Goal: Task Accomplishment & Management: Use online tool/utility

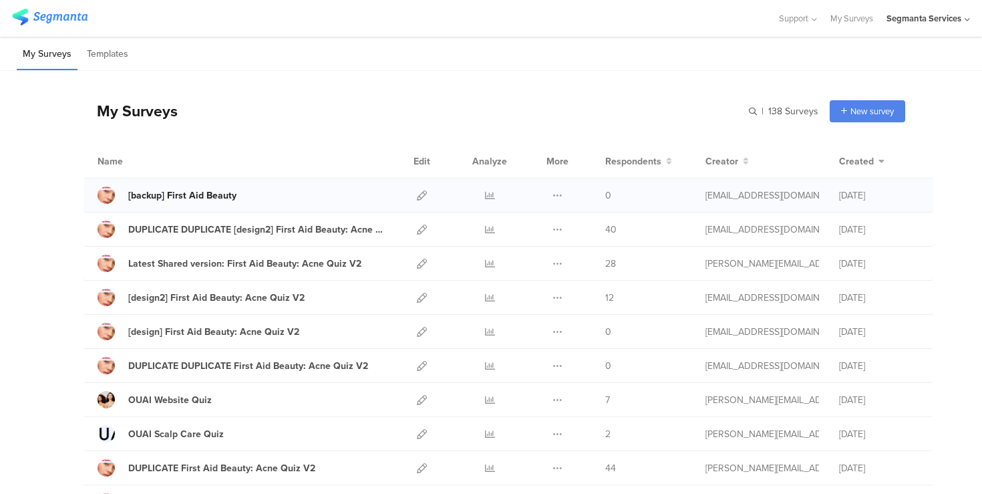
click at [215, 194] on div "[backup] First Aid Beauty" at bounding box center [182, 195] width 108 height 14
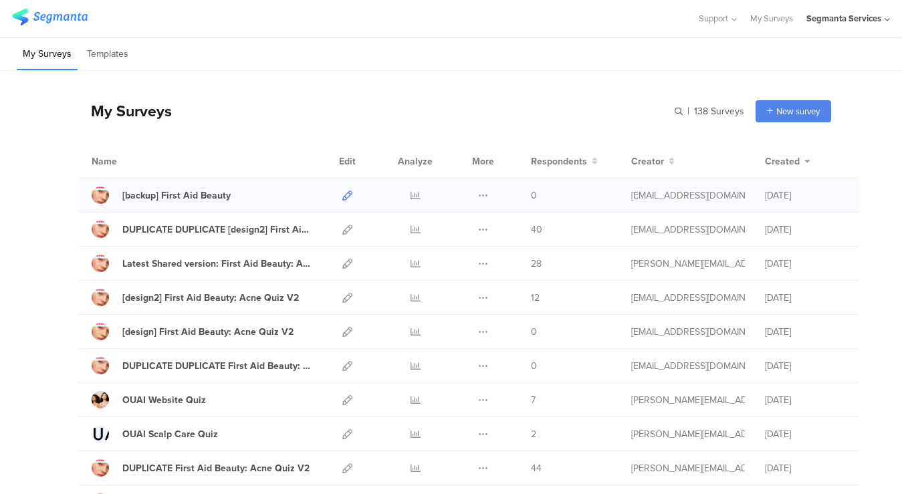
click at [348, 196] on icon at bounding box center [347, 195] width 10 height 10
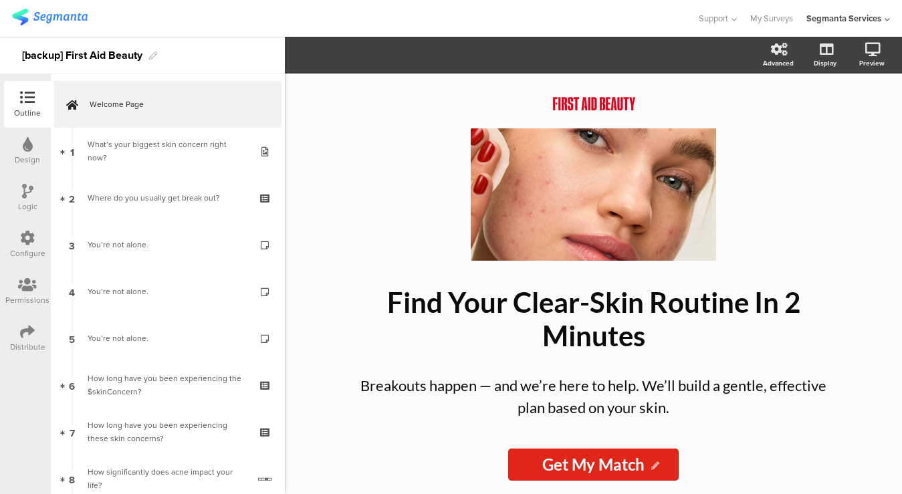
click at [33, 241] on icon at bounding box center [27, 238] width 15 height 15
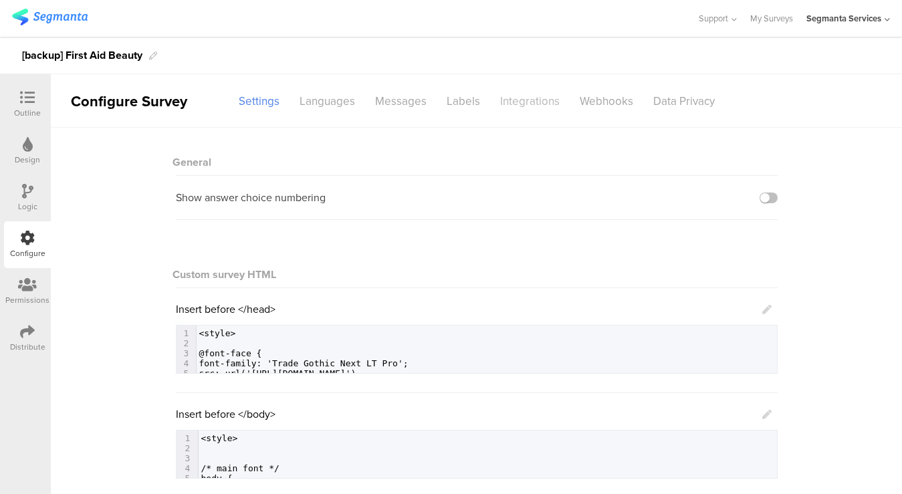
click at [540, 112] on div "Integrations" at bounding box center [530, 101] width 80 height 23
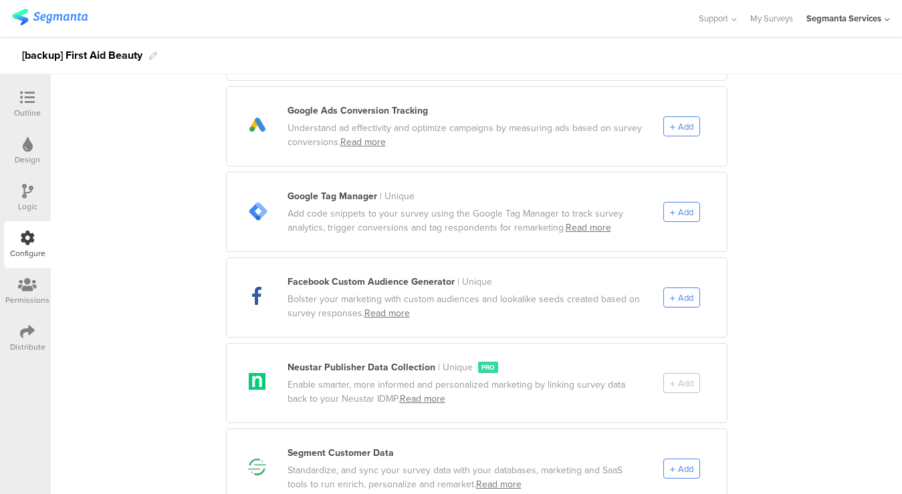
scroll to position [492, 0]
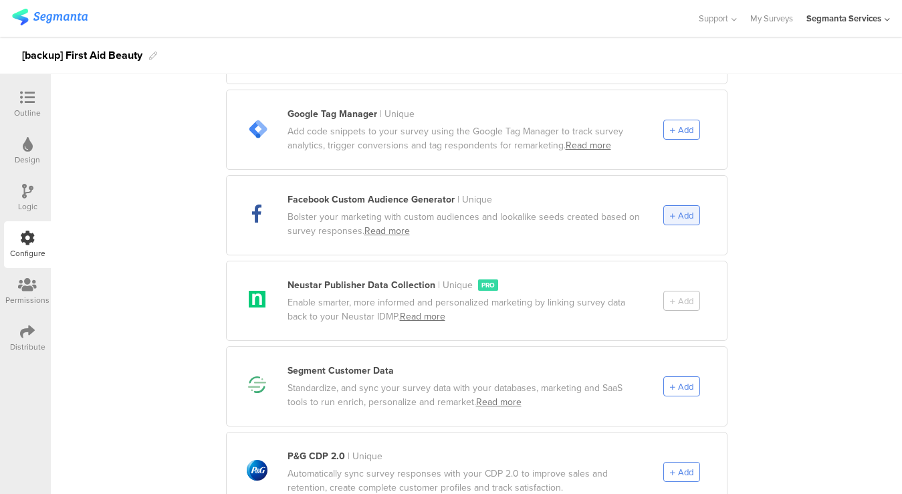
click at [672, 207] on div "Add" at bounding box center [681, 215] width 37 height 20
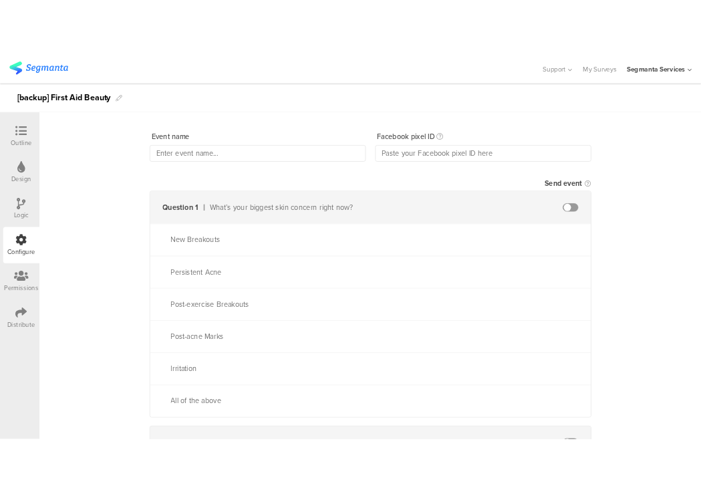
scroll to position [64, 0]
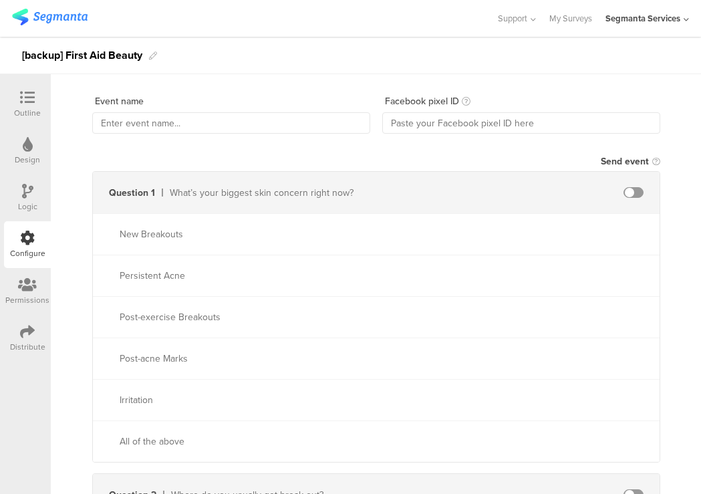
click at [629, 195] on span at bounding box center [633, 192] width 20 height 11
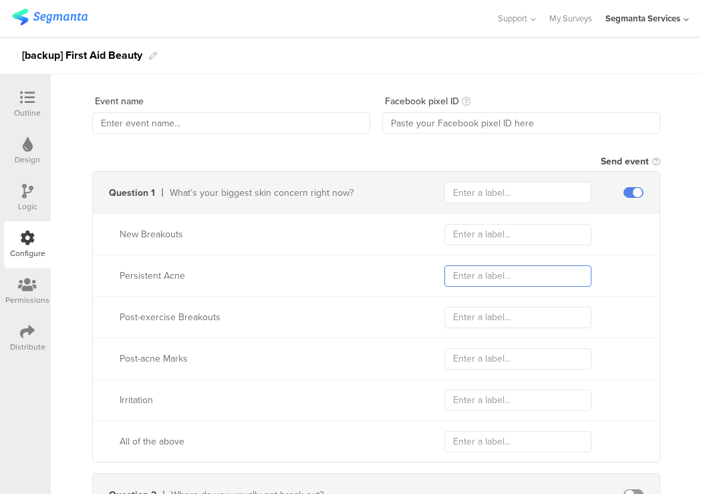
click at [497, 279] on input "text" at bounding box center [517, 275] width 147 height 21
type input "Persistent"
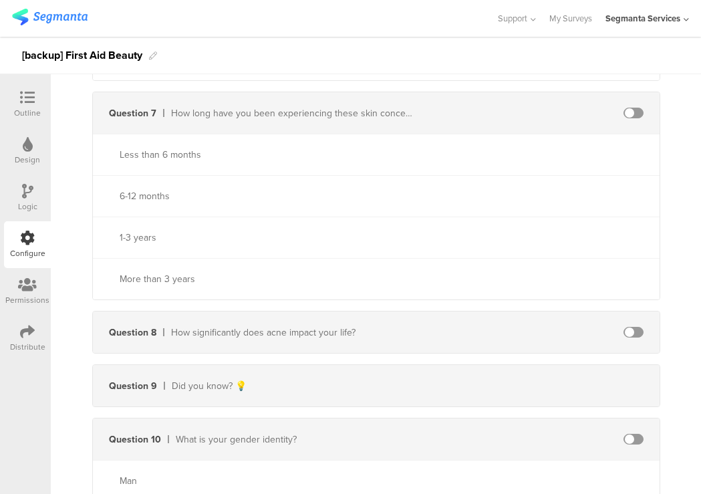
scroll to position [1041, 0]
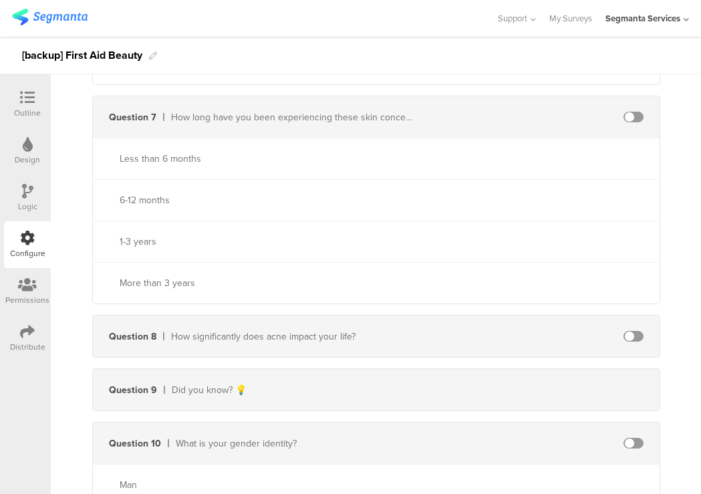
click at [628, 115] on span at bounding box center [633, 117] width 20 height 11
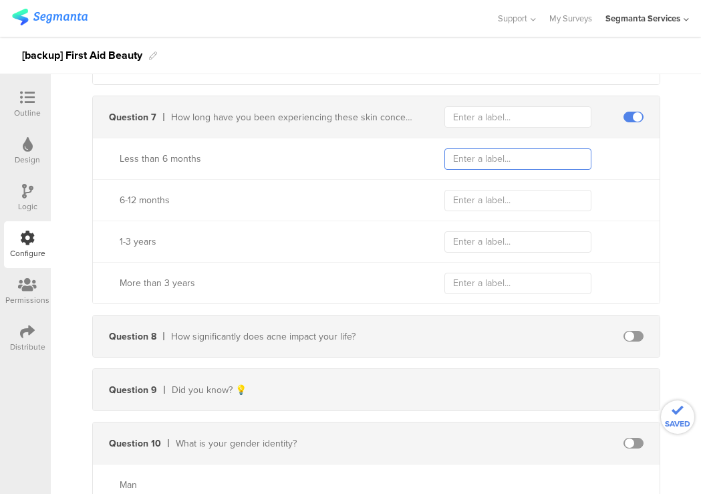
click at [539, 157] on input "text" at bounding box center [517, 158] width 147 height 21
click at [501, 210] on div "6-12 months" at bounding box center [376, 199] width 567 height 41
click at [501, 202] on input "text" at bounding box center [517, 200] width 147 height 21
type input "1"
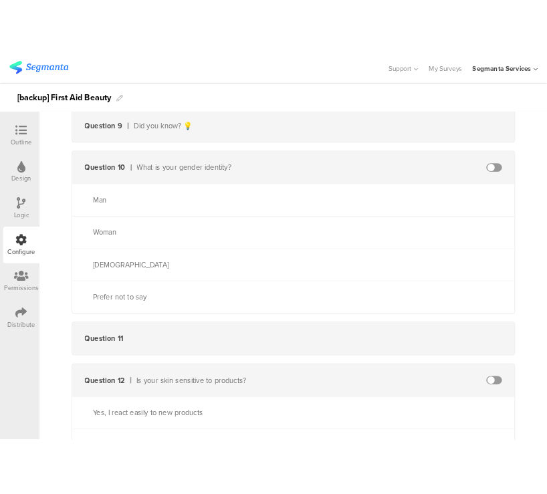
scroll to position [1341, 0]
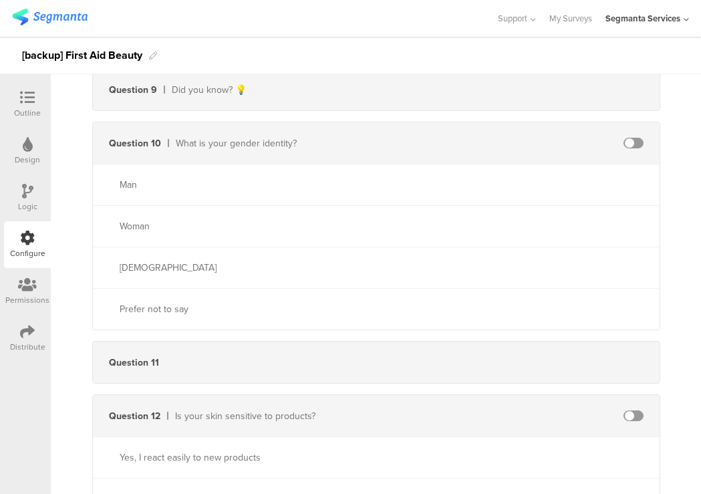
click at [628, 143] on span at bounding box center [633, 143] width 20 height 11
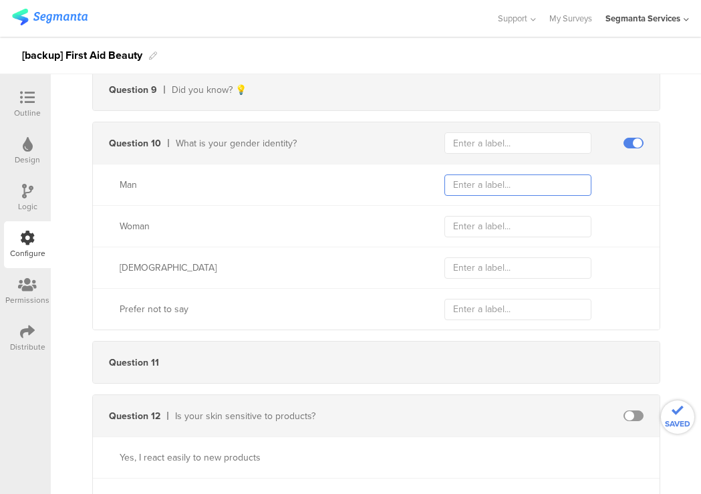
click at [559, 184] on input "text" at bounding box center [517, 184] width 147 height 21
type input "man"
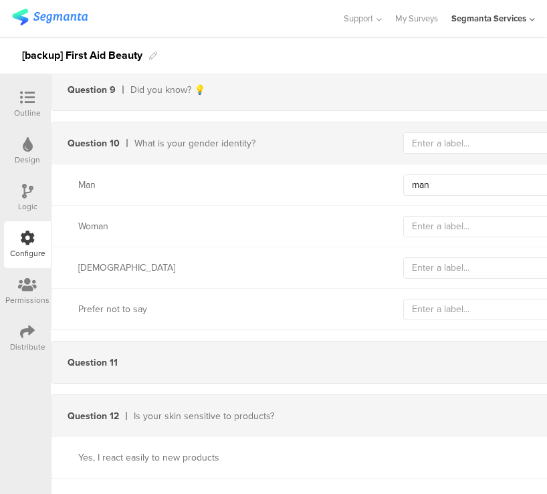
click at [35, 96] on div at bounding box center [27, 98] width 27 height 17
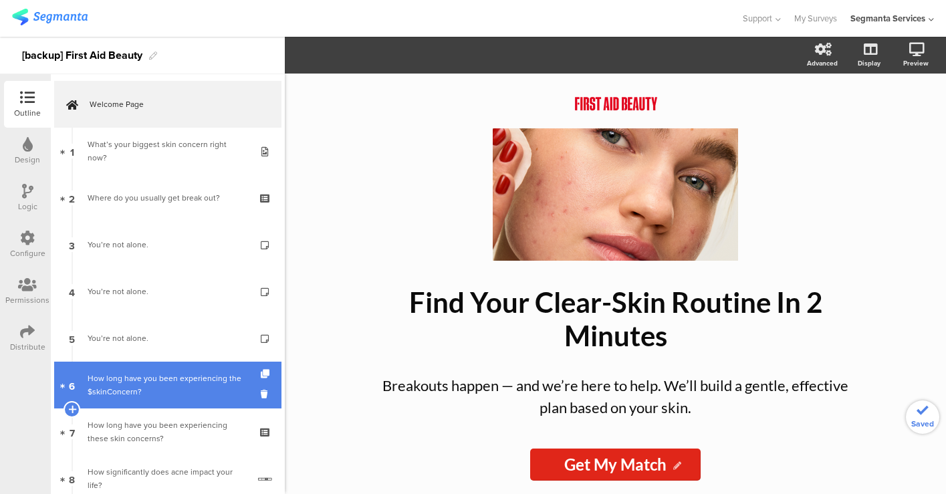
click at [166, 386] on div "How long have you been experiencing the $skinConcern?" at bounding box center [168, 385] width 160 height 27
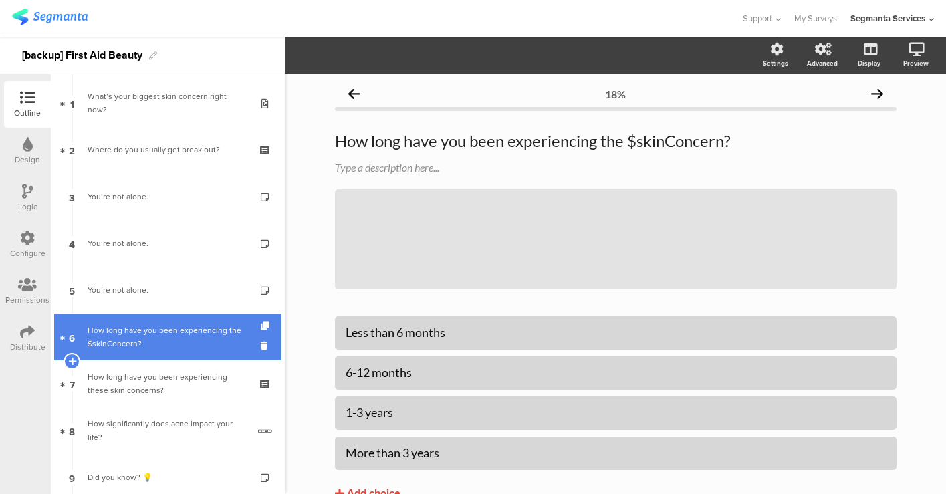
scroll to position [51, 0]
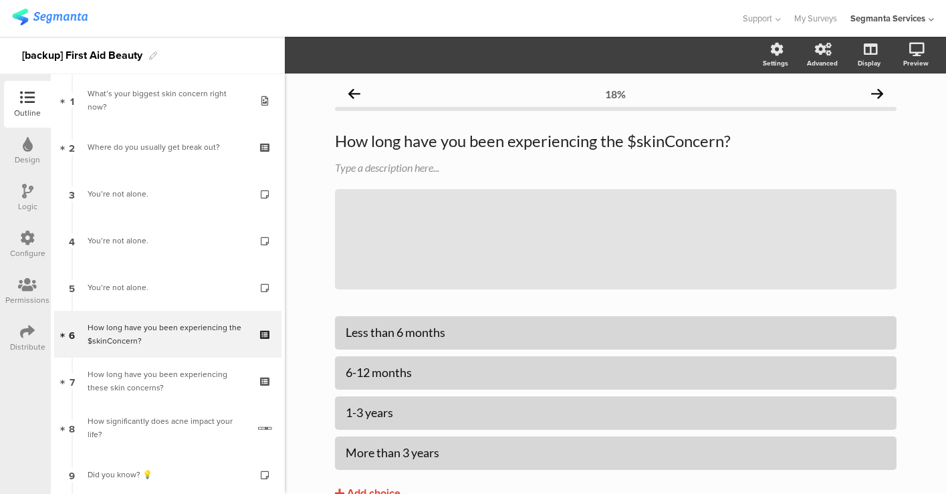
click at [22, 188] on icon at bounding box center [27, 191] width 11 height 15
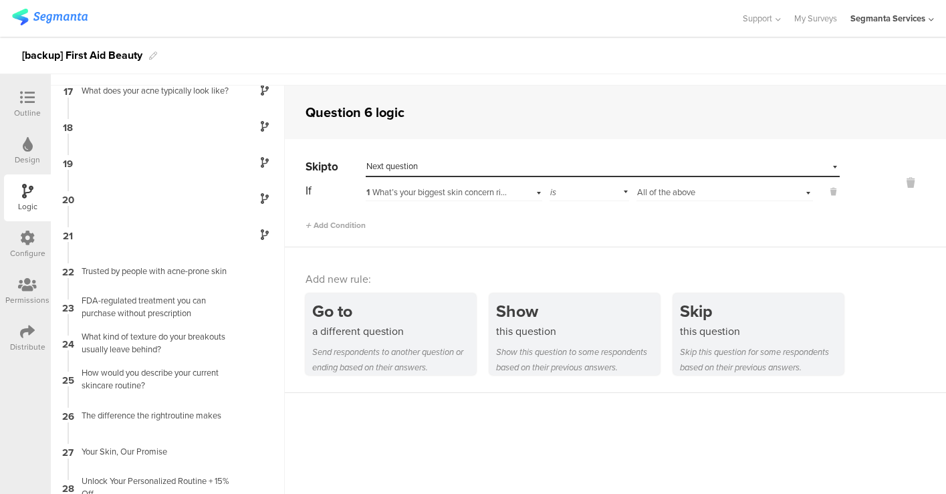
scroll to position [53, 0]
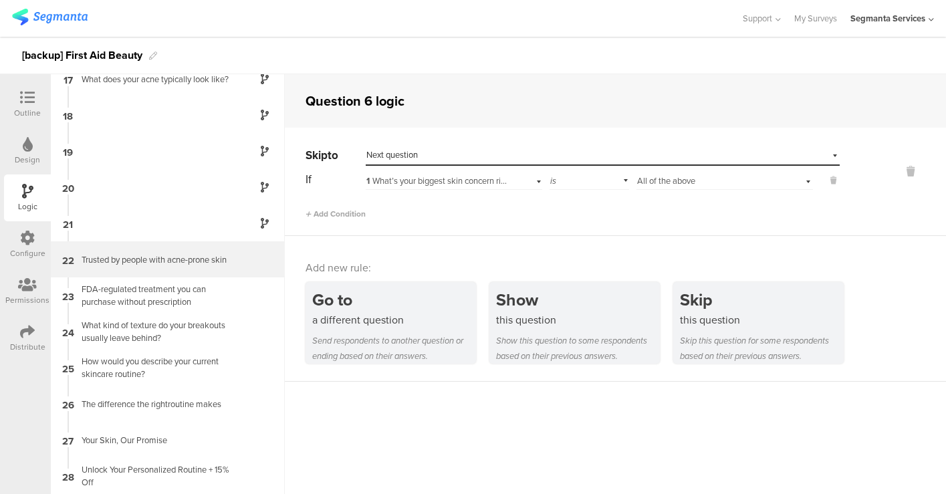
click at [147, 251] on div "22 Trusted by people with acne-prone skin" at bounding box center [168, 259] width 234 height 36
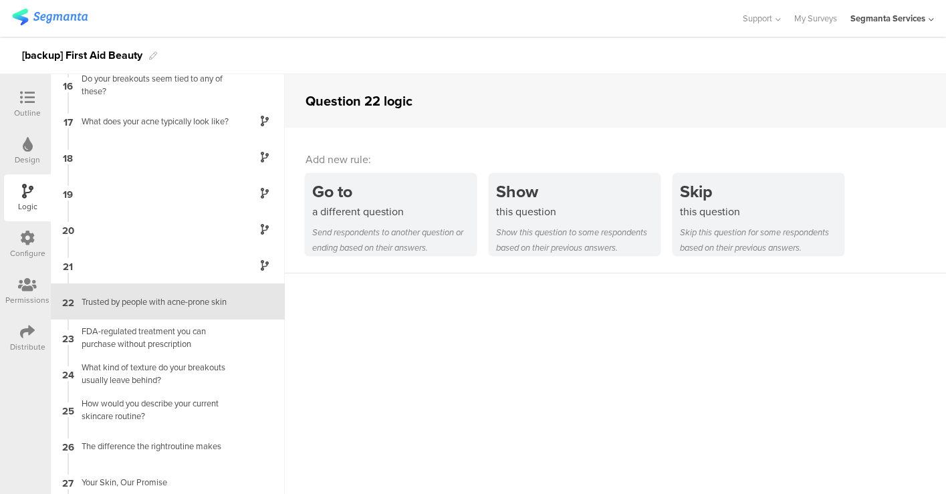
scroll to position [566, 0]
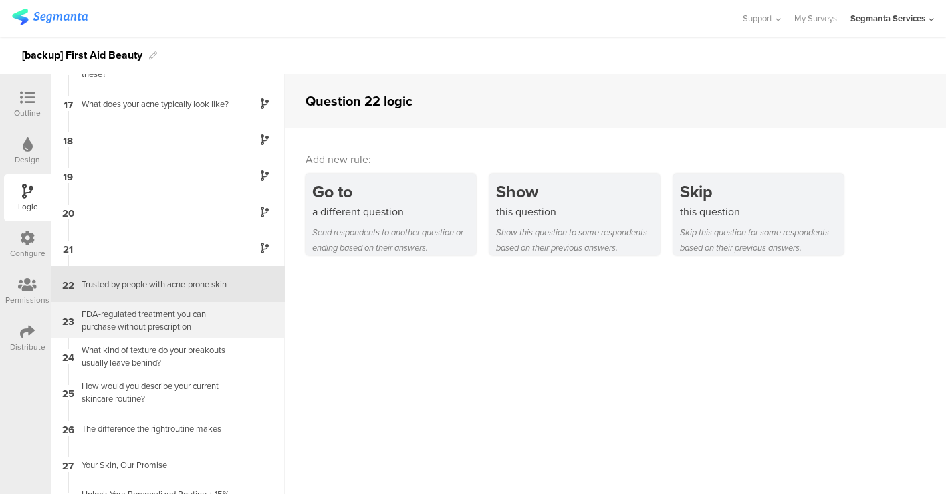
click at [156, 335] on div "23 FDA-regulated treatment you can purchase without prescription" at bounding box center [168, 320] width 234 height 36
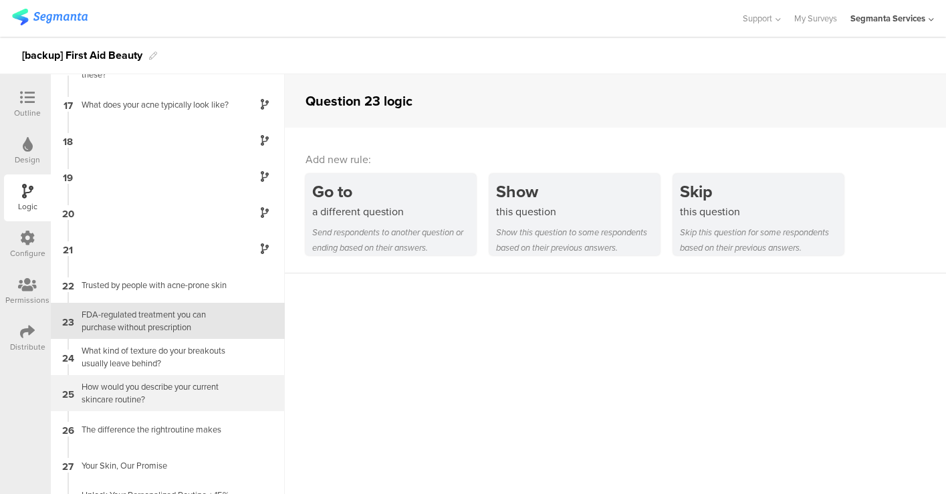
scroll to position [591, 0]
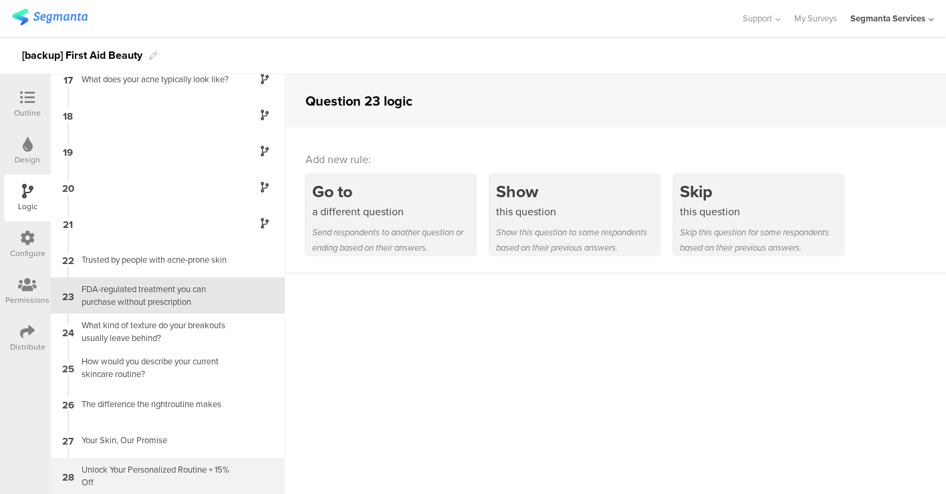
click at [164, 462] on div "28 Unlock Your Personalized Routine + 15% Off" at bounding box center [168, 476] width 234 height 36
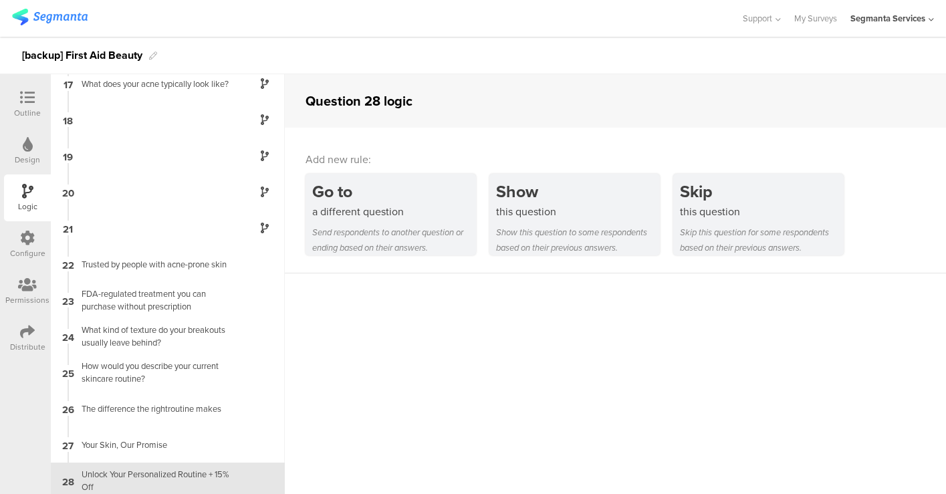
scroll to position [591, 0]
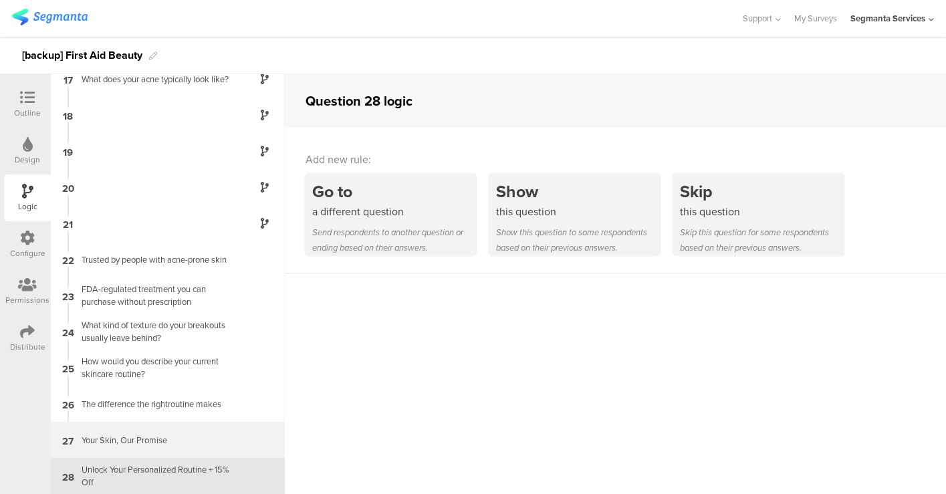
click at [160, 442] on div "Your Skin, Our Promise" at bounding box center [157, 440] width 167 height 13
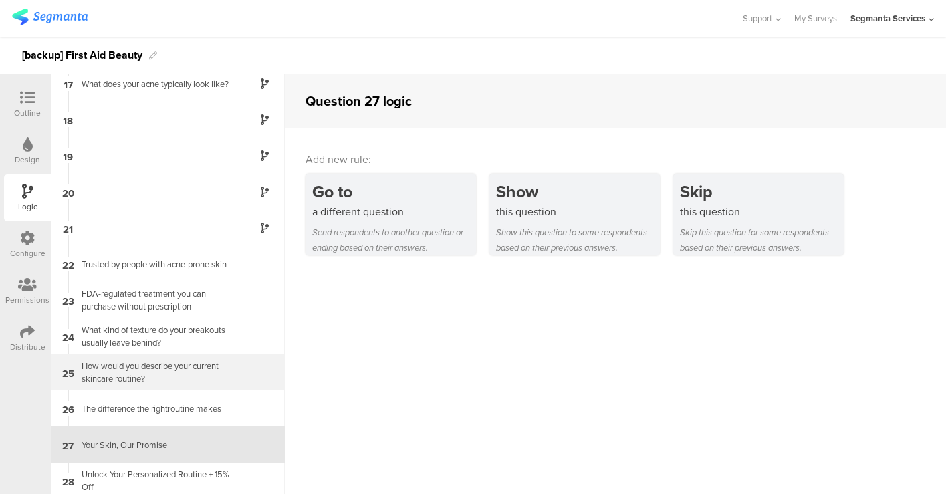
scroll to position [591, 0]
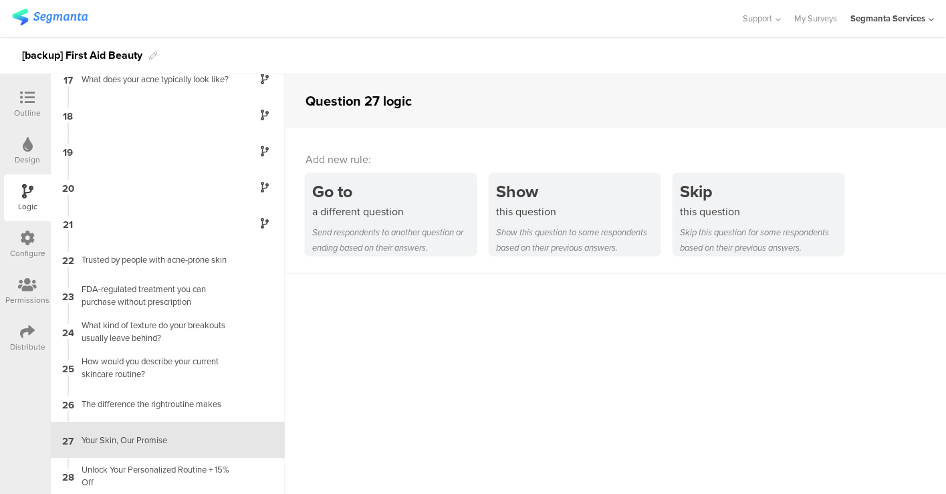
click at [25, 104] on icon at bounding box center [27, 97] width 15 height 15
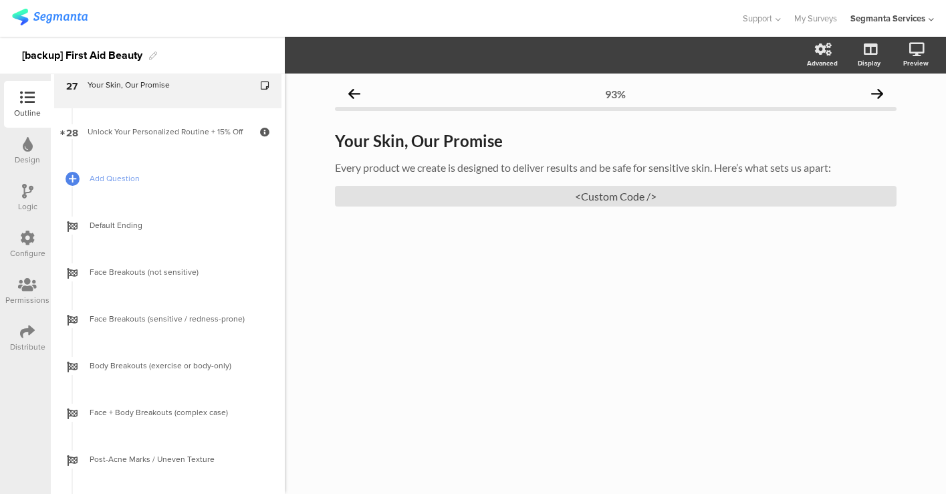
scroll to position [1348, 0]
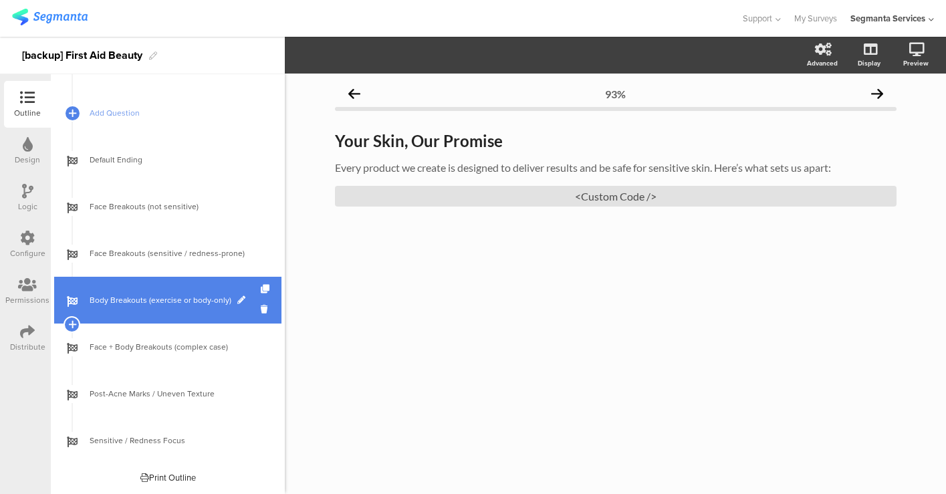
click at [149, 289] on link "Body Breakouts (exercise or body-only)" at bounding box center [167, 300] width 227 height 47
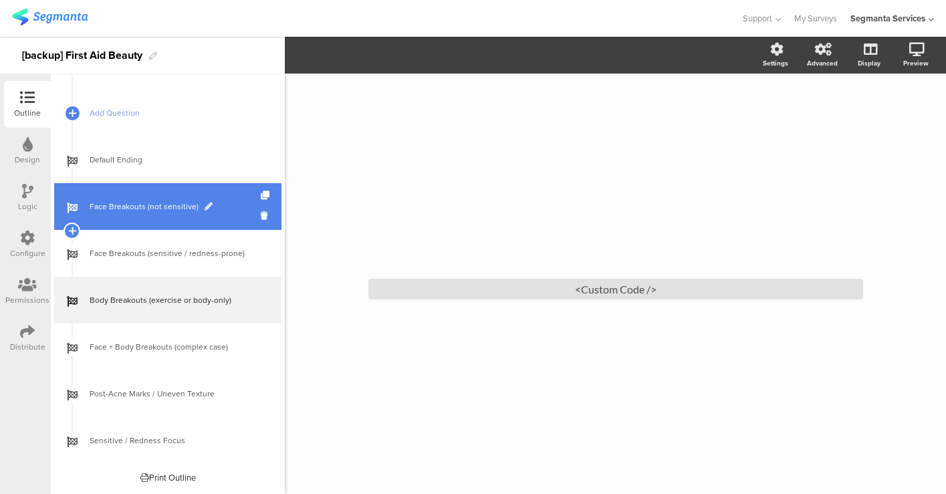
click at [133, 209] on span "Face Breakouts (not sensitive)" at bounding box center [175, 206] width 171 height 13
